Goal: Find specific page/section: Find specific page/section

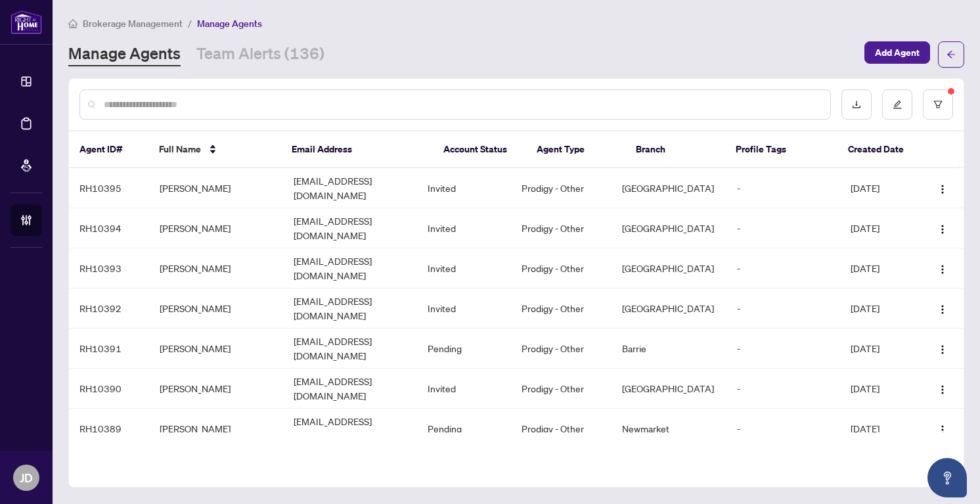
click at [225, 112] on div at bounding box center [454, 104] width 751 height 30
click at [223, 107] on input "text" at bounding box center [462, 104] width 716 height 14
click at [160, 106] on input "text" at bounding box center [462, 104] width 716 height 14
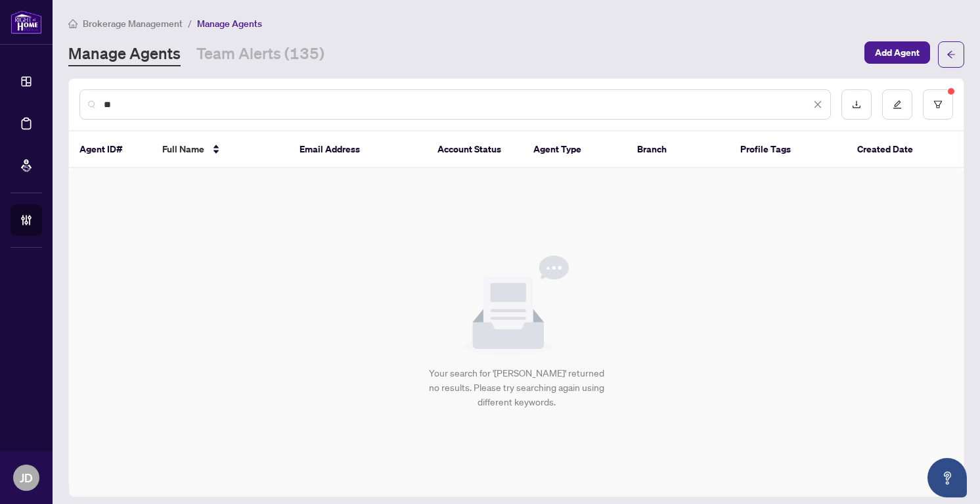
type input "*"
